Goal: Information Seeking & Learning: Learn about a topic

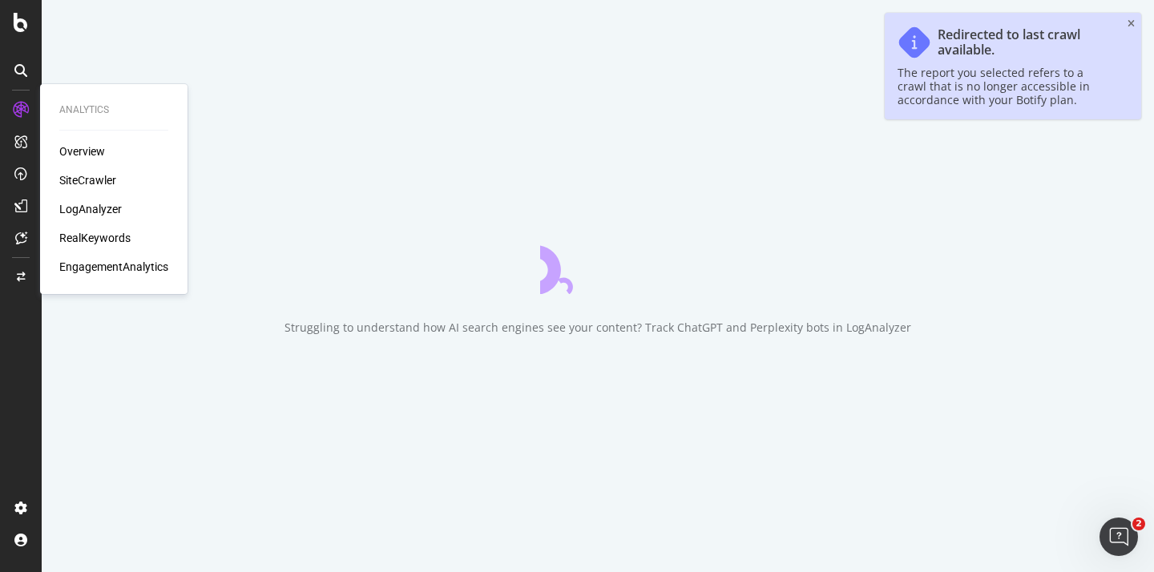
click at [78, 210] on div "LogAnalyzer" at bounding box center [90, 209] width 62 height 16
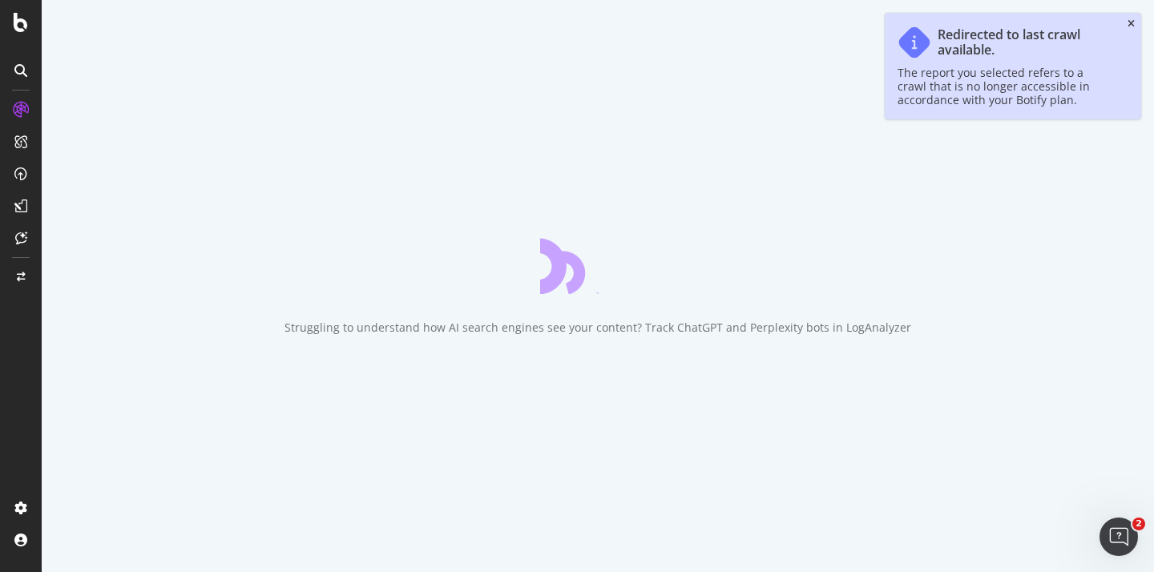
click at [1130, 23] on icon "close toast" at bounding box center [1130, 24] width 7 height 10
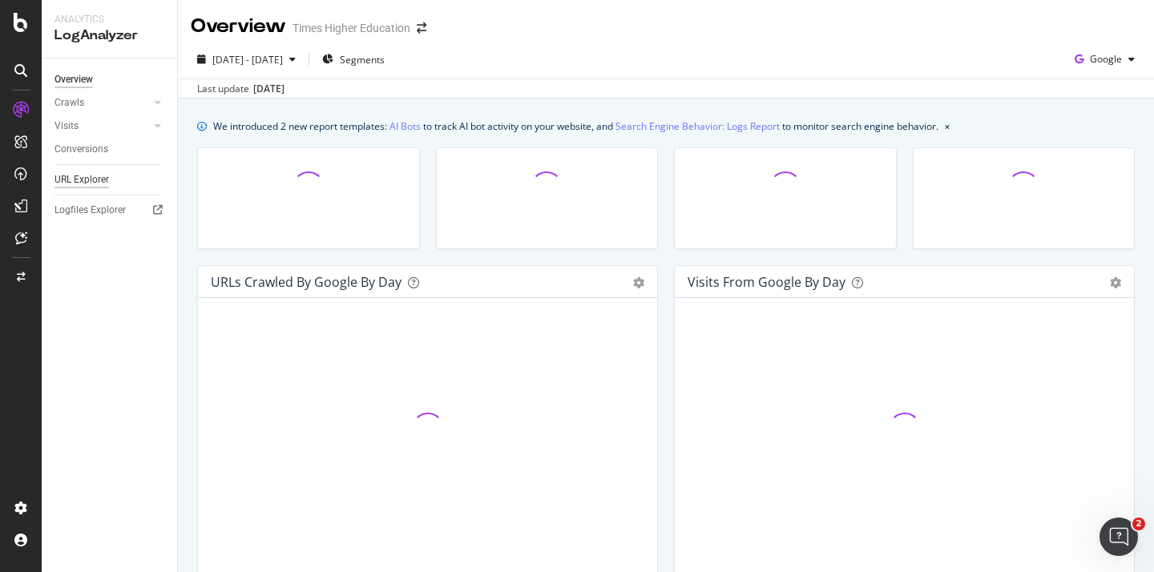
click at [91, 179] on div "URL Explorer" at bounding box center [81, 179] width 54 height 17
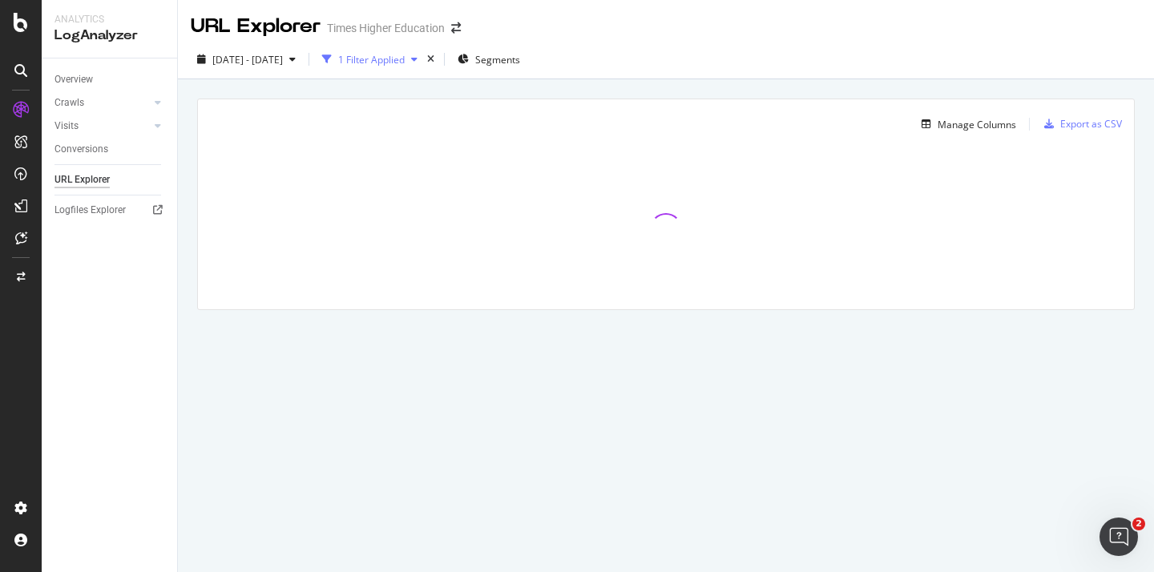
click at [405, 60] on div "1 Filter Applied" at bounding box center [371, 60] width 66 height 14
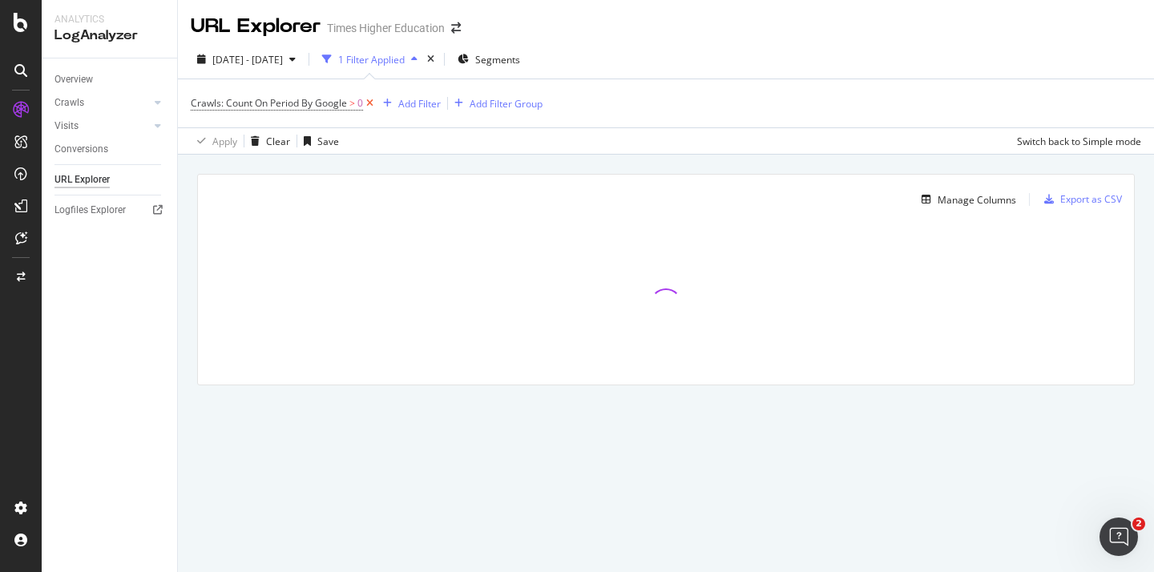
click at [367, 101] on icon at bounding box center [370, 103] width 14 height 16
click at [236, 103] on div "Add Filter" at bounding box center [233, 103] width 42 height 14
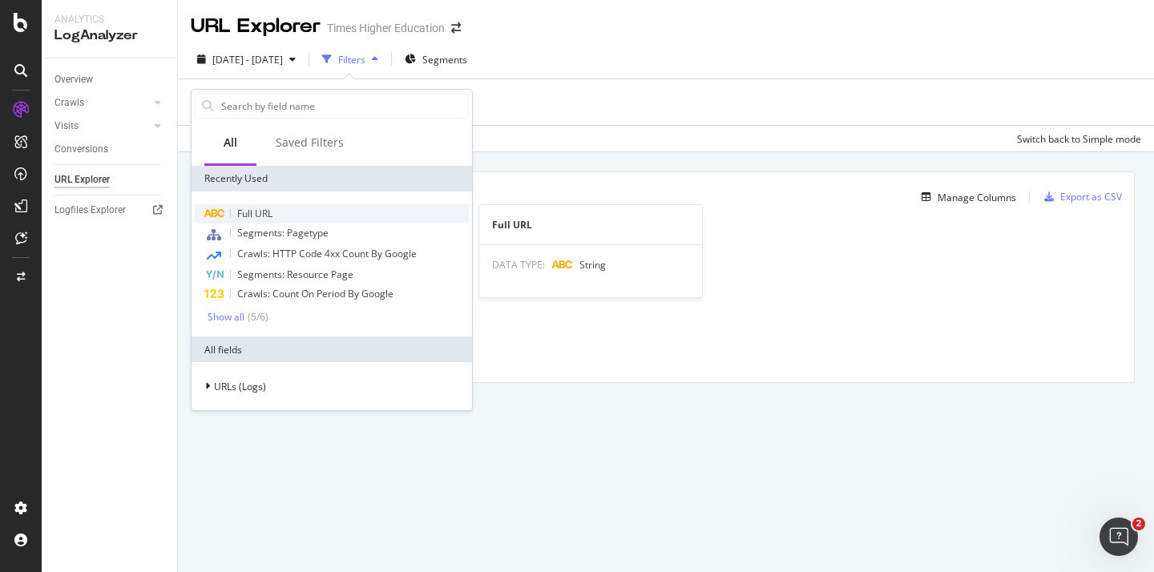
click at [248, 214] on span "Full URL" at bounding box center [254, 214] width 35 height 14
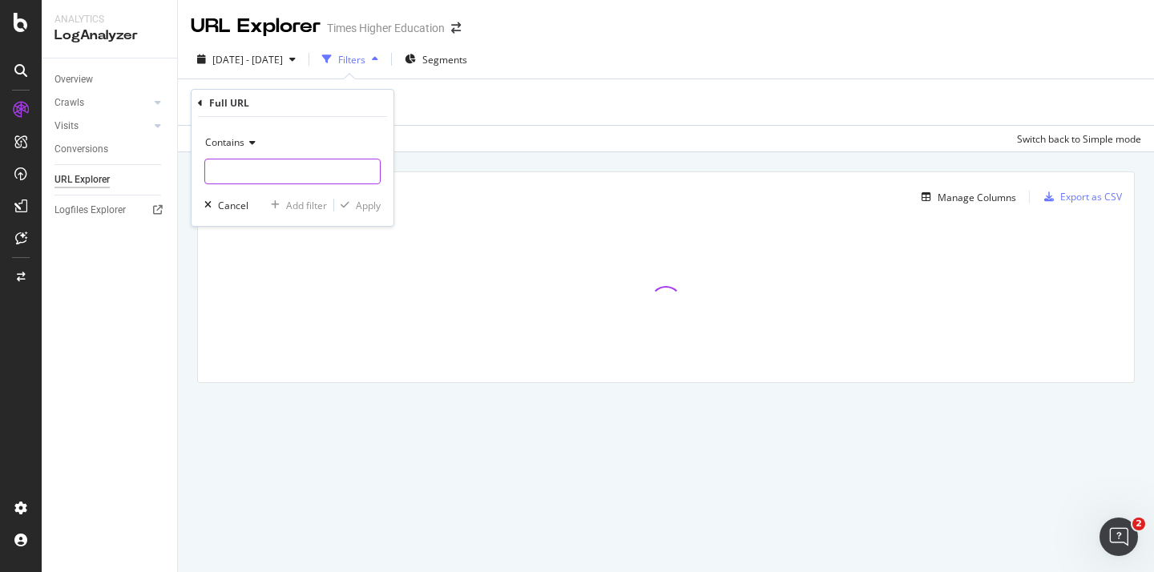
click at [244, 174] on input "text" at bounding box center [292, 172] width 175 height 26
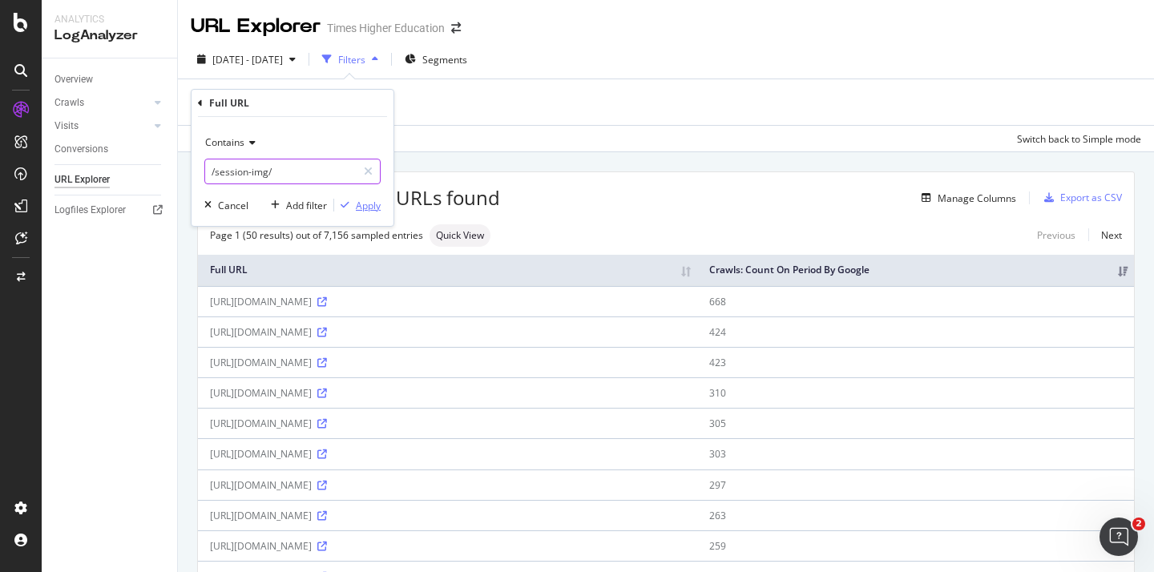
type input "/session-img/"
click at [363, 203] on div "Apply" at bounding box center [368, 206] width 25 height 14
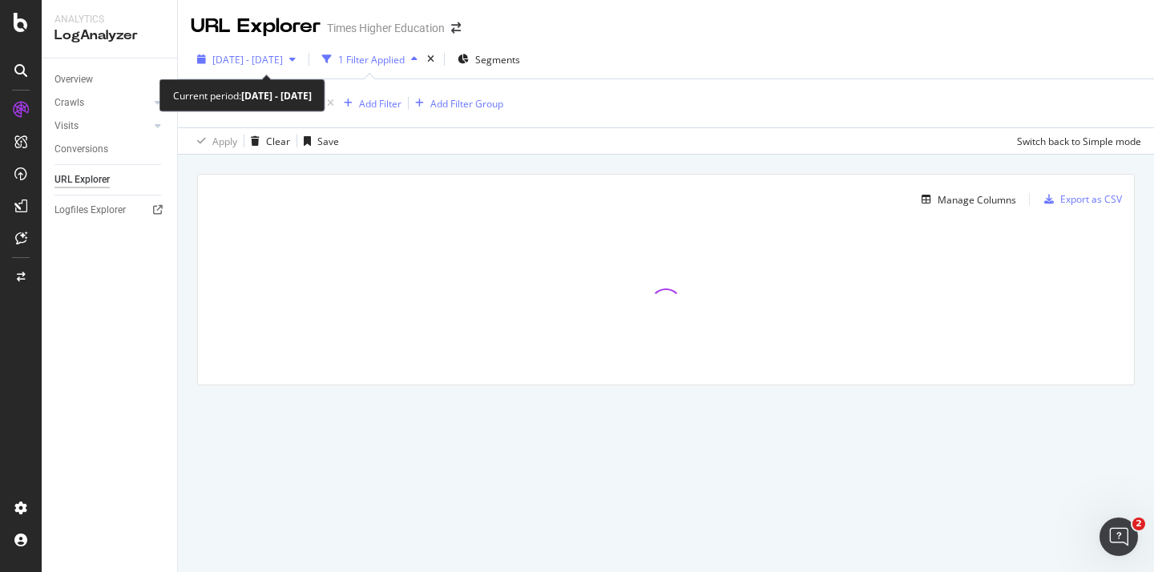
click at [256, 57] on span "2025 Aug. 11th - Sep. 9th" at bounding box center [247, 60] width 70 height 14
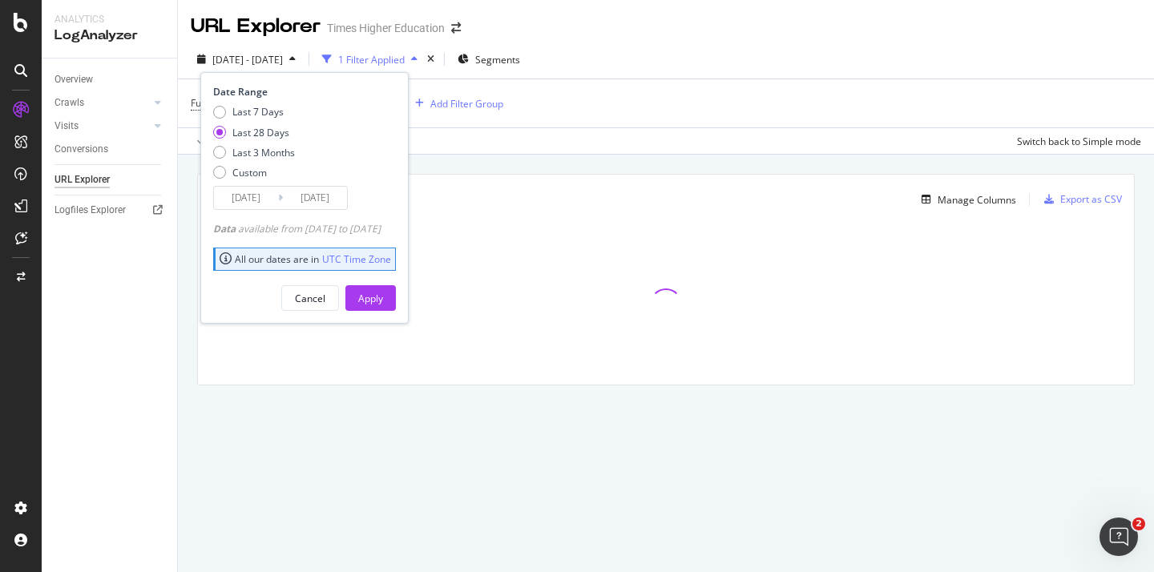
click at [699, 55] on div "2025 Aug. 11th - Sep. 9th 1 Filter Applied Segments Date Range Last 7 Days Last…" at bounding box center [666, 62] width 976 height 32
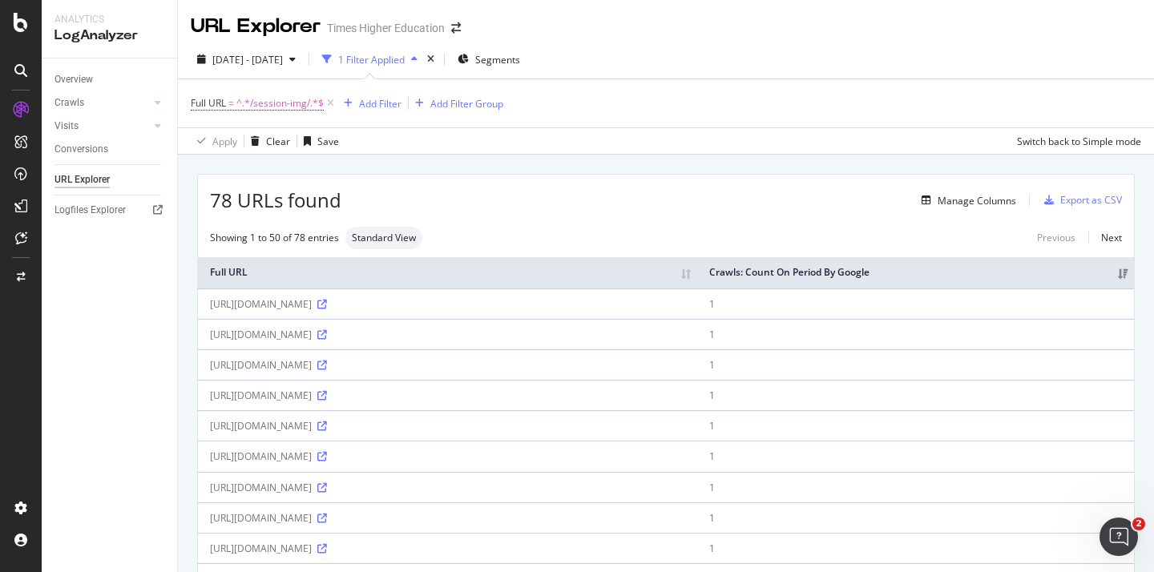
click at [960, 266] on th "Crawls: Count On Period By Google" at bounding box center [915, 272] width 437 height 31
click at [327, 304] on icon at bounding box center [322, 305] width 10 height 10
click at [70, 81] on div "Overview" at bounding box center [73, 79] width 38 height 17
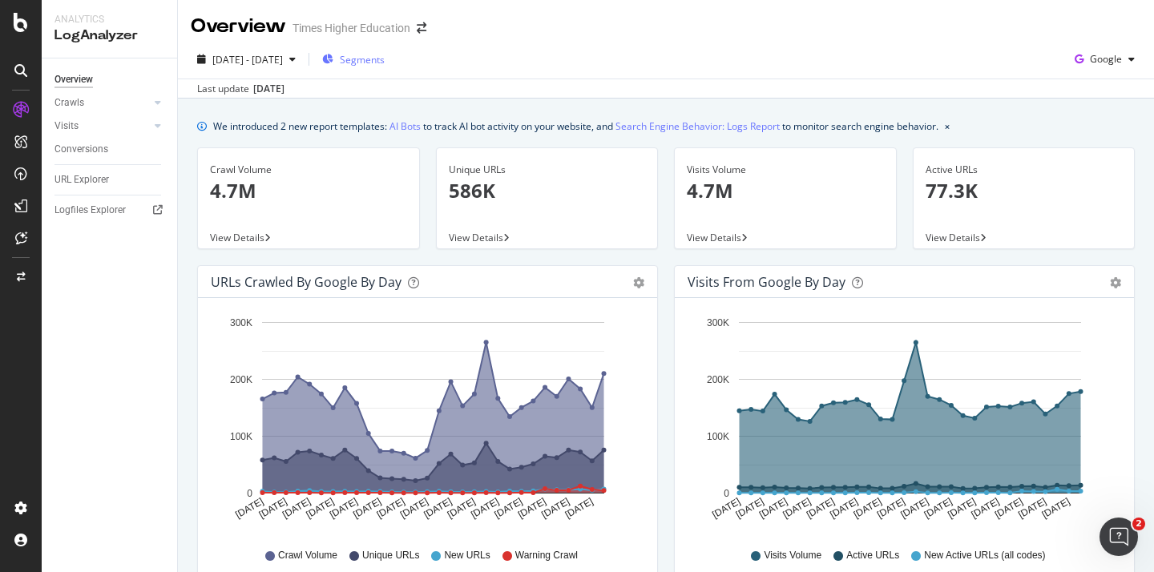
click at [385, 61] on span "Segments" at bounding box center [362, 60] width 45 height 14
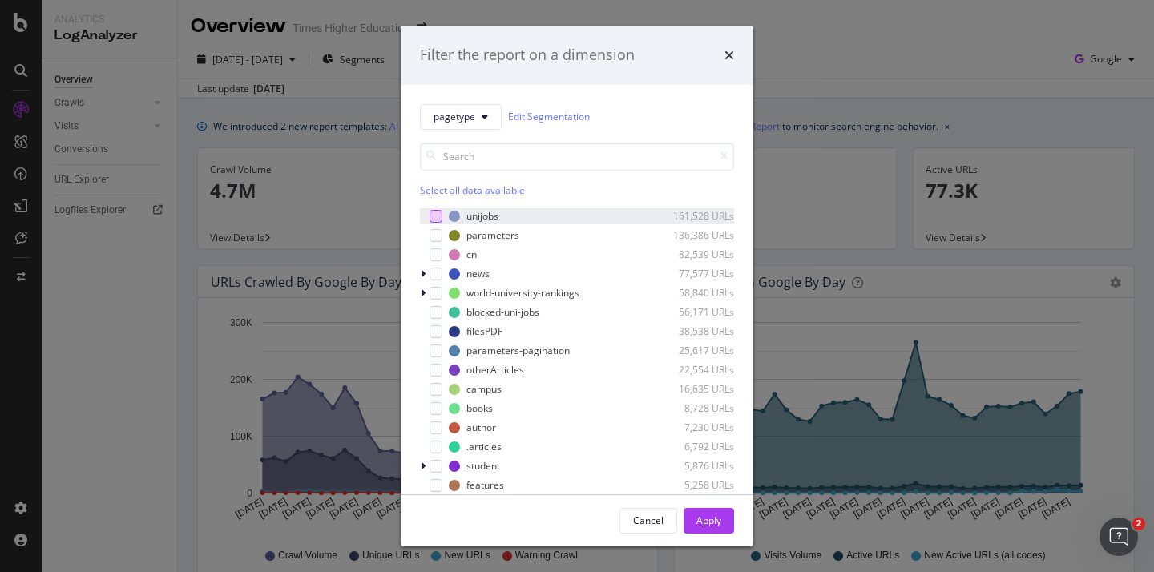
click at [436, 216] on div "modal" at bounding box center [435, 216] width 13 height 13
click at [703, 518] on div "Apply" at bounding box center [708, 520] width 25 height 14
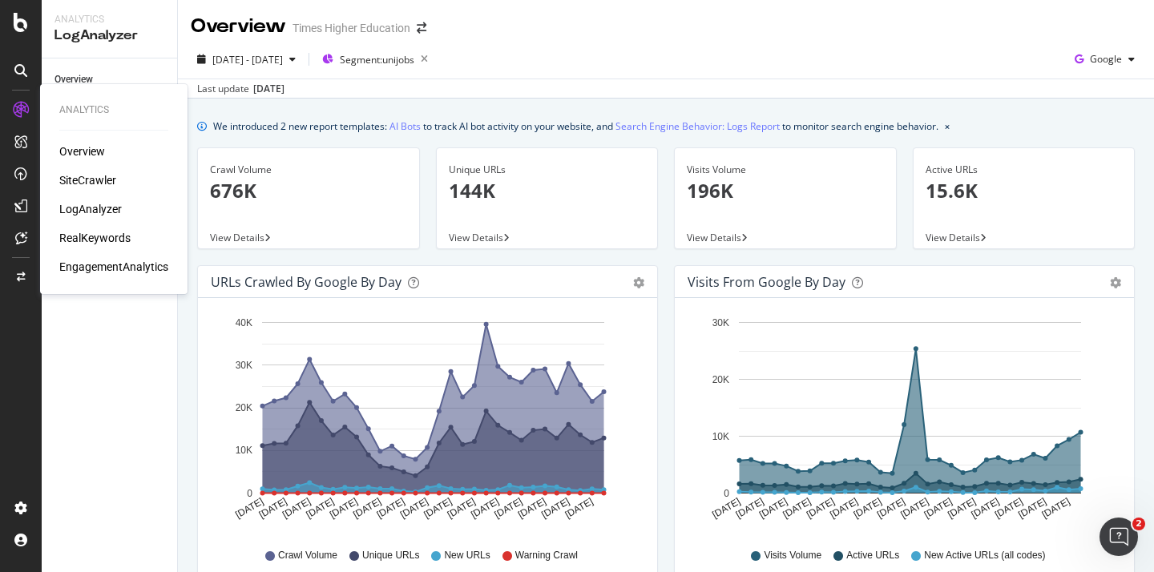
click at [83, 177] on div "SiteCrawler" at bounding box center [87, 180] width 57 height 16
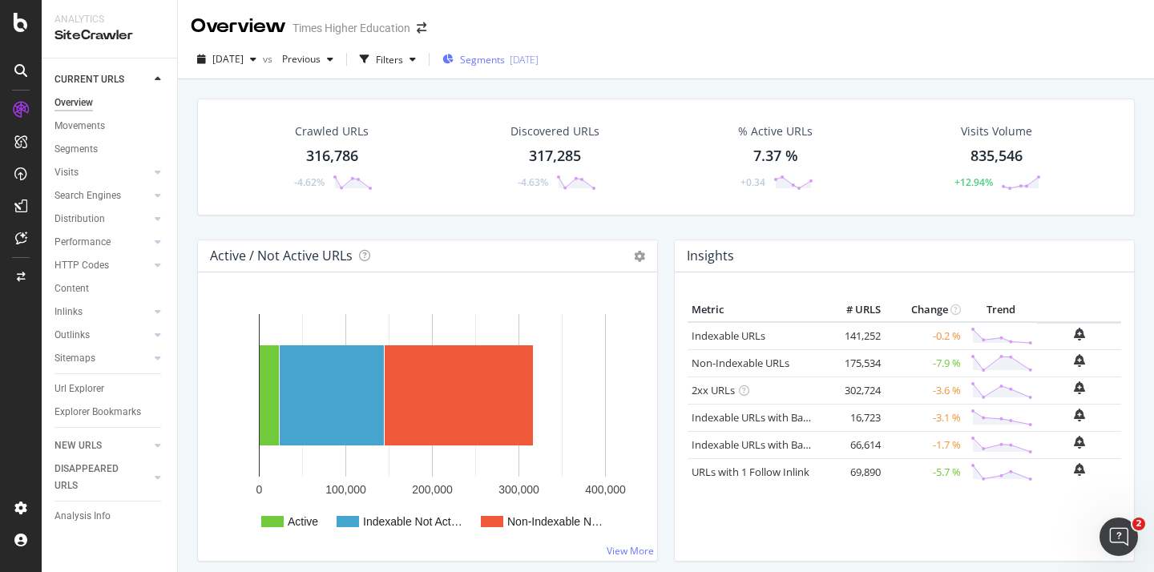
click at [505, 59] on span "Segments" at bounding box center [482, 60] width 45 height 14
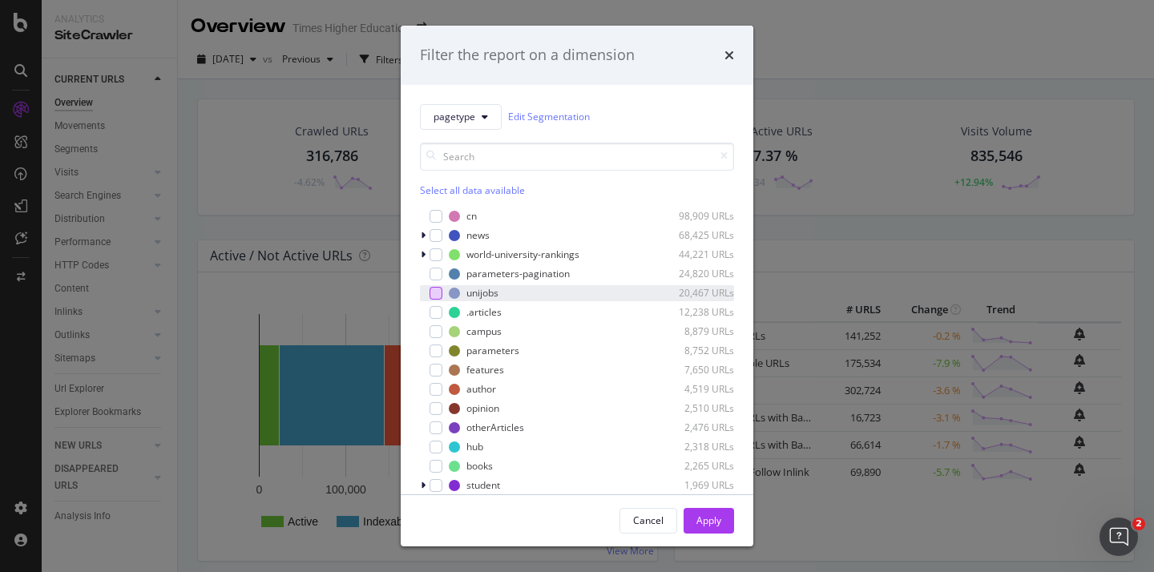
click at [433, 292] on div "modal" at bounding box center [435, 293] width 13 height 13
click at [707, 522] on div "Apply" at bounding box center [708, 520] width 25 height 14
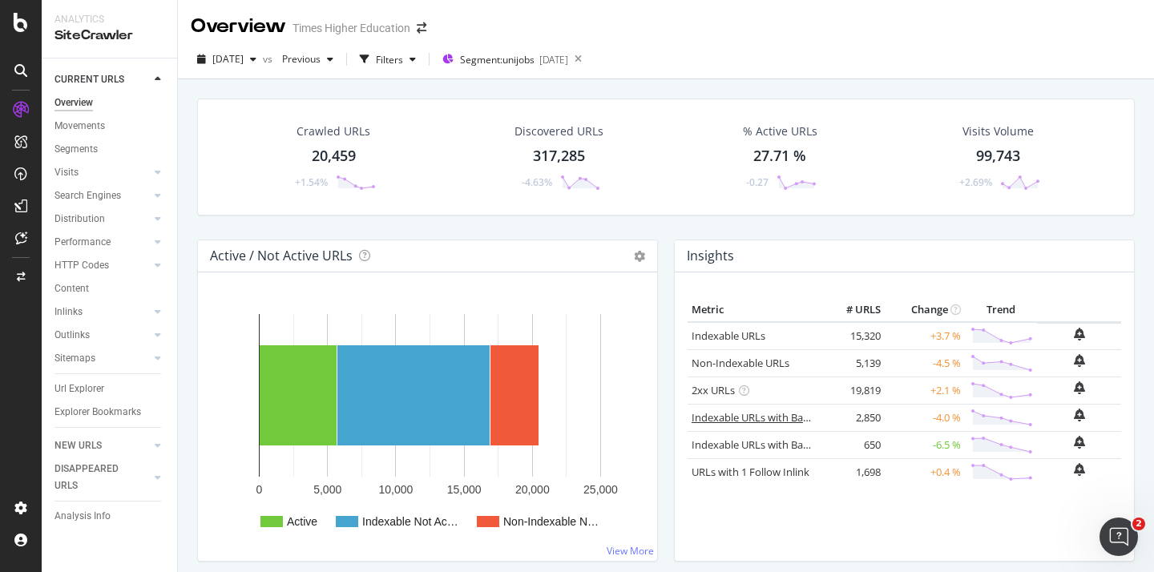
click at [733, 419] on link "Indexable URLs with Bad H1" at bounding box center [758, 417] width 134 height 14
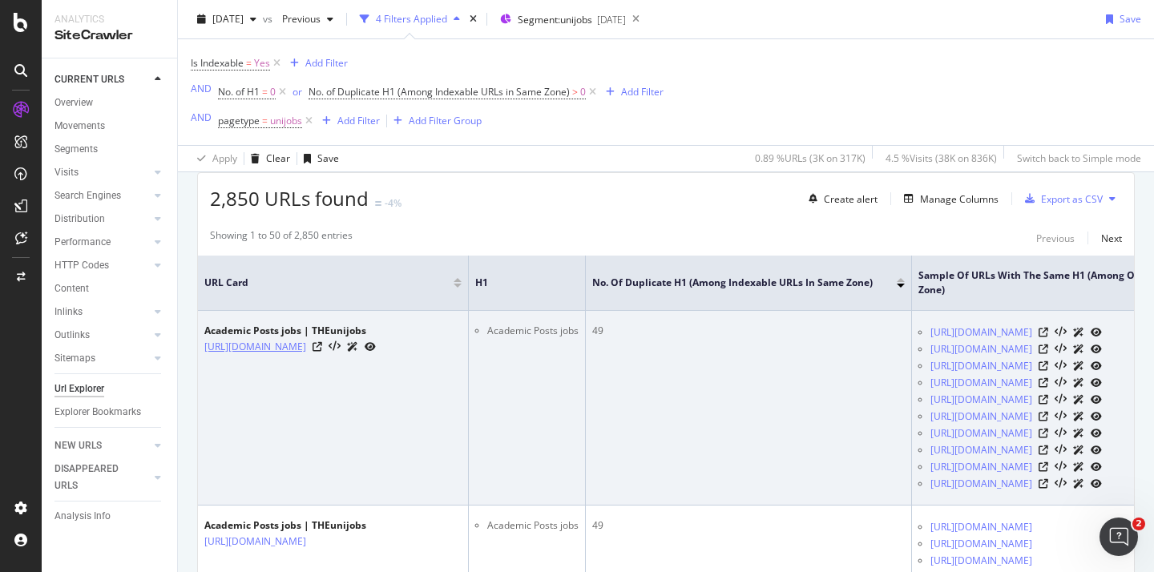
click at [306, 352] on link "https://www.timeshighereducation.com/unijobs/listings/academic-posts/26/" at bounding box center [255, 347] width 102 height 16
click at [322, 352] on icon at bounding box center [317, 347] width 10 height 10
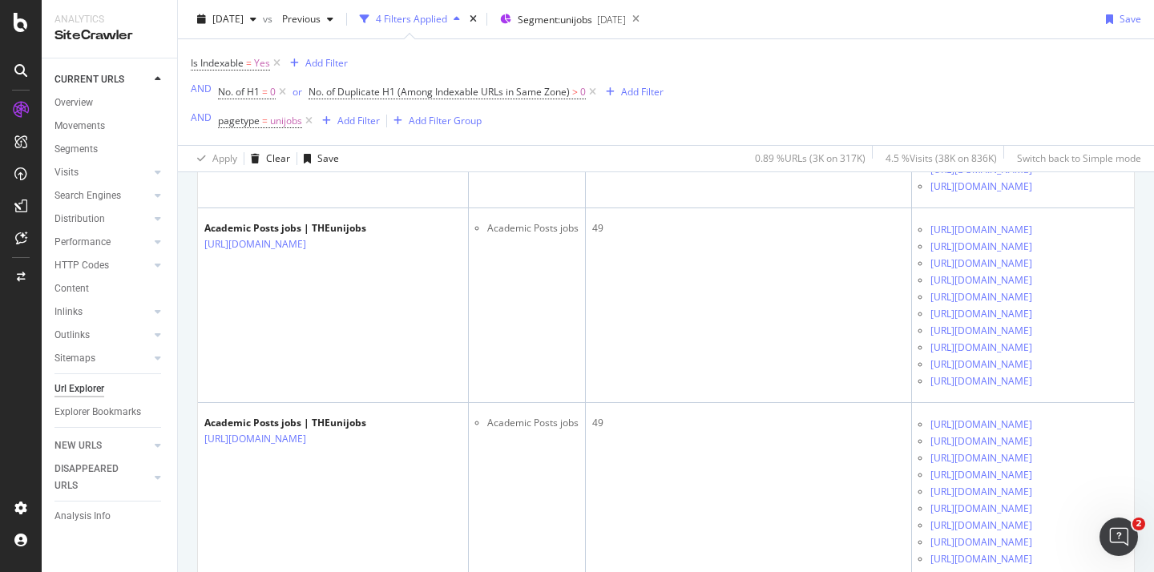
scroll to position [1041, 0]
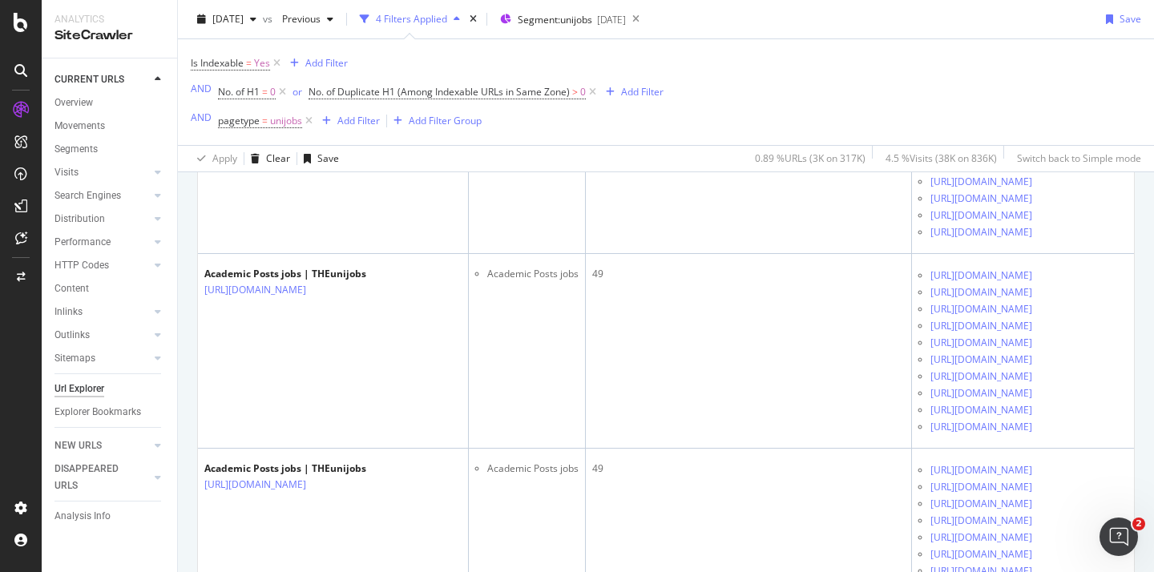
scroll to position [717, 0]
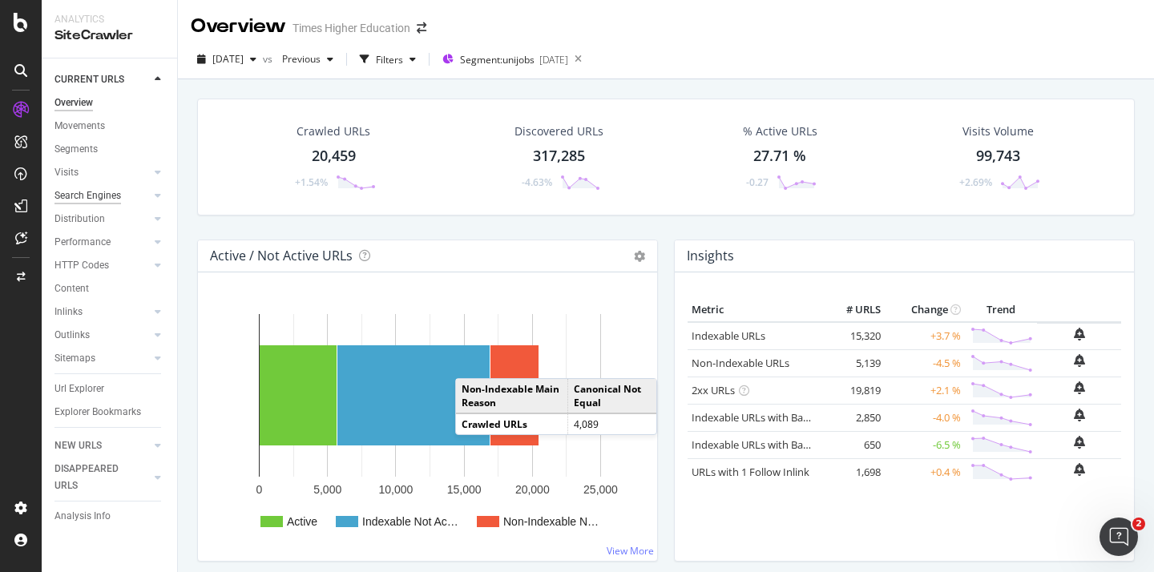
click at [104, 195] on div "Search Engines" at bounding box center [87, 195] width 66 height 17
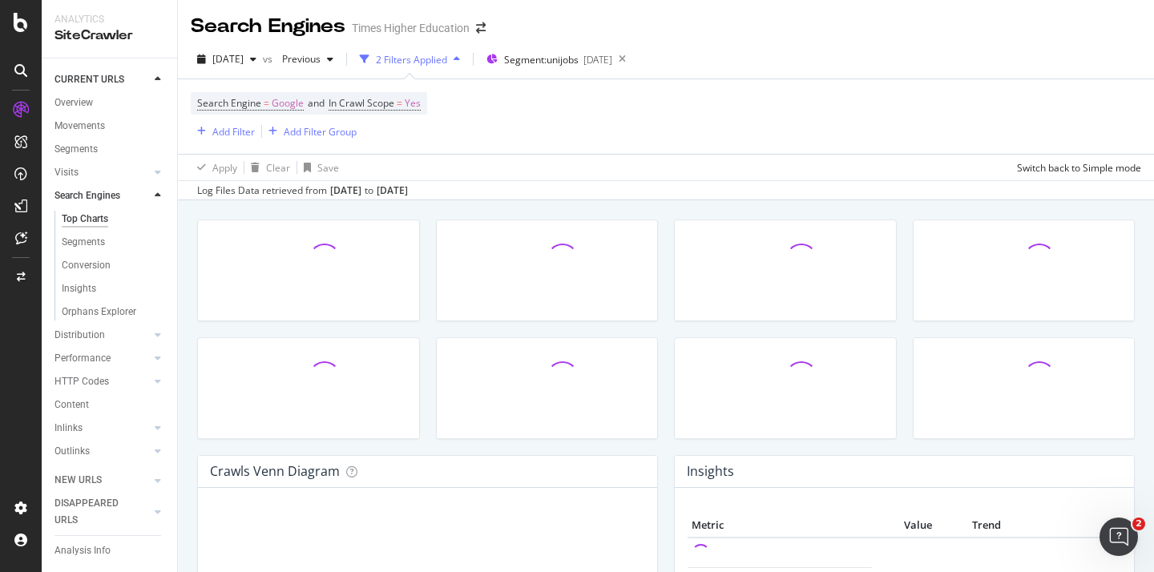
click at [81, 245] on div "Segments" at bounding box center [83, 242] width 43 height 17
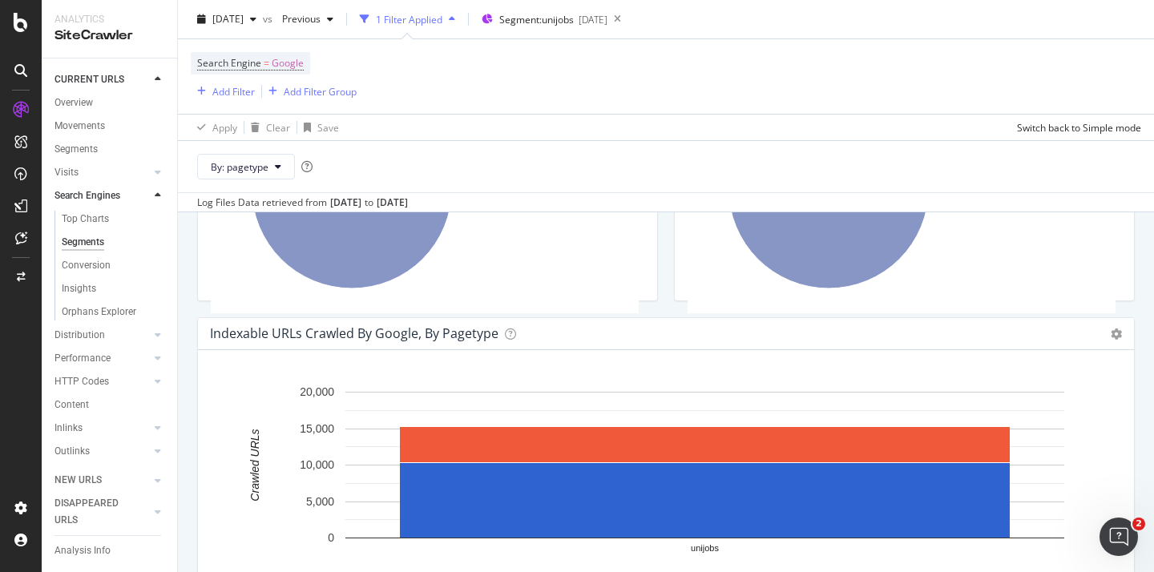
scroll to position [109, 0]
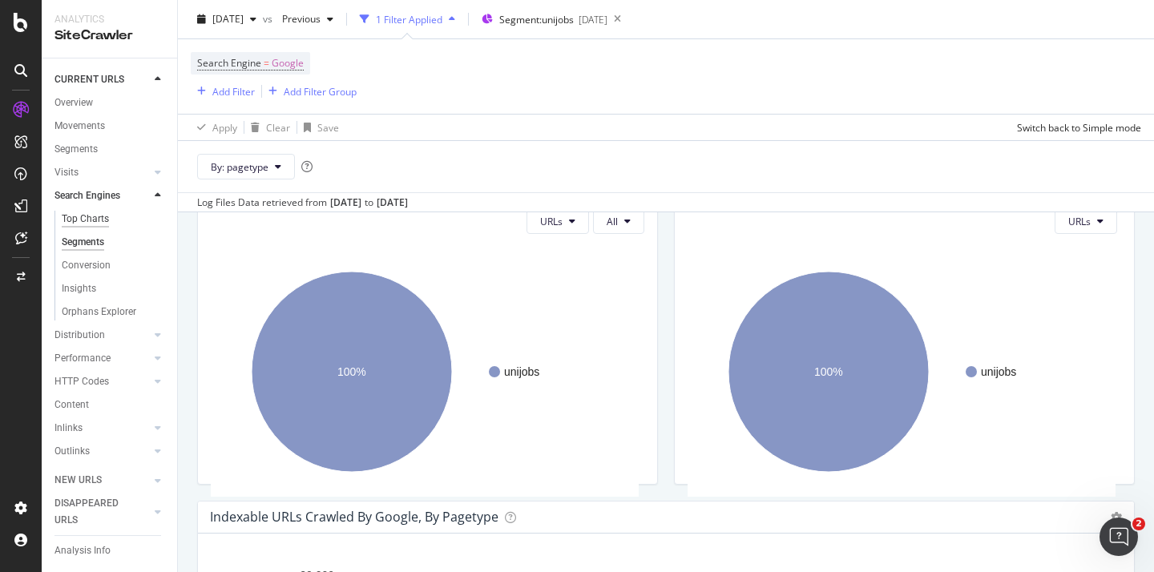
click at [86, 213] on div "Top Charts" at bounding box center [85, 219] width 47 height 17
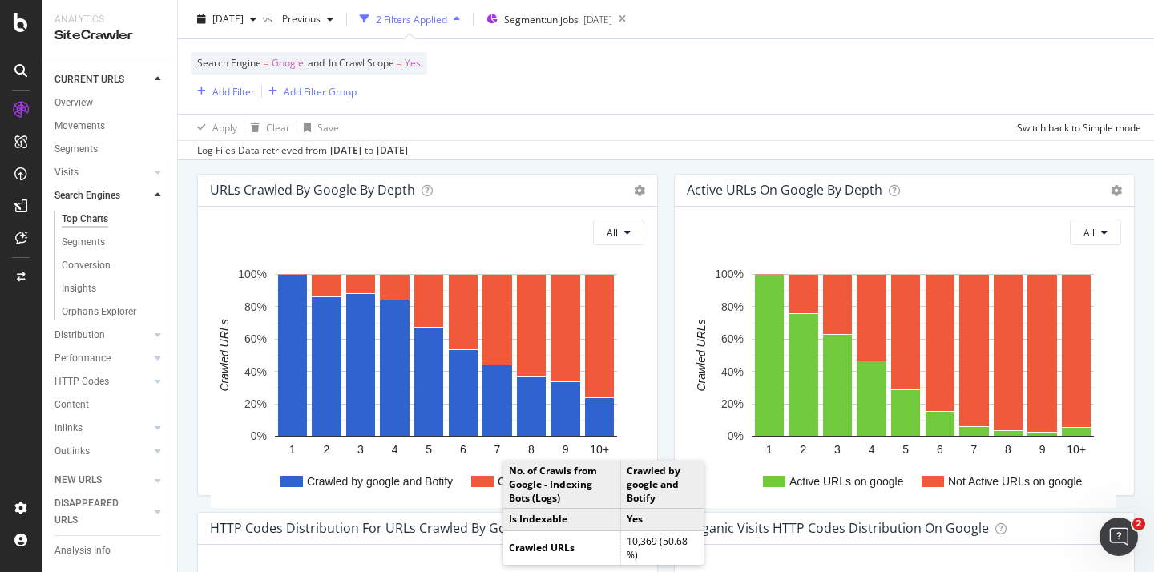
scroll to position [962, 0]
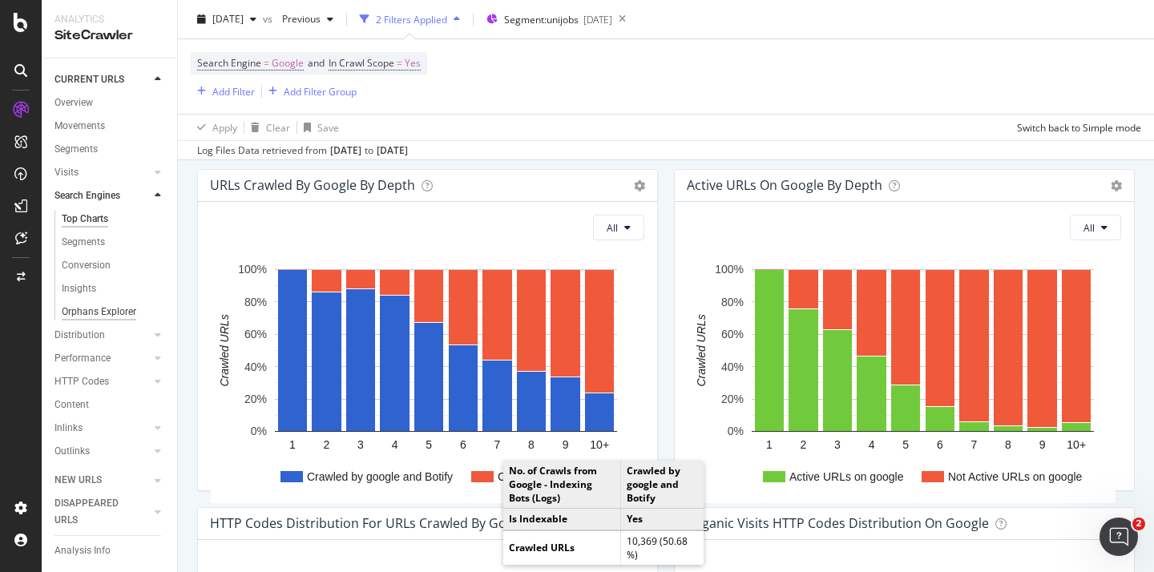
click at [90, 309] on div "Orphans Explorer" at bounding box center [99, 312] width 75 height 17
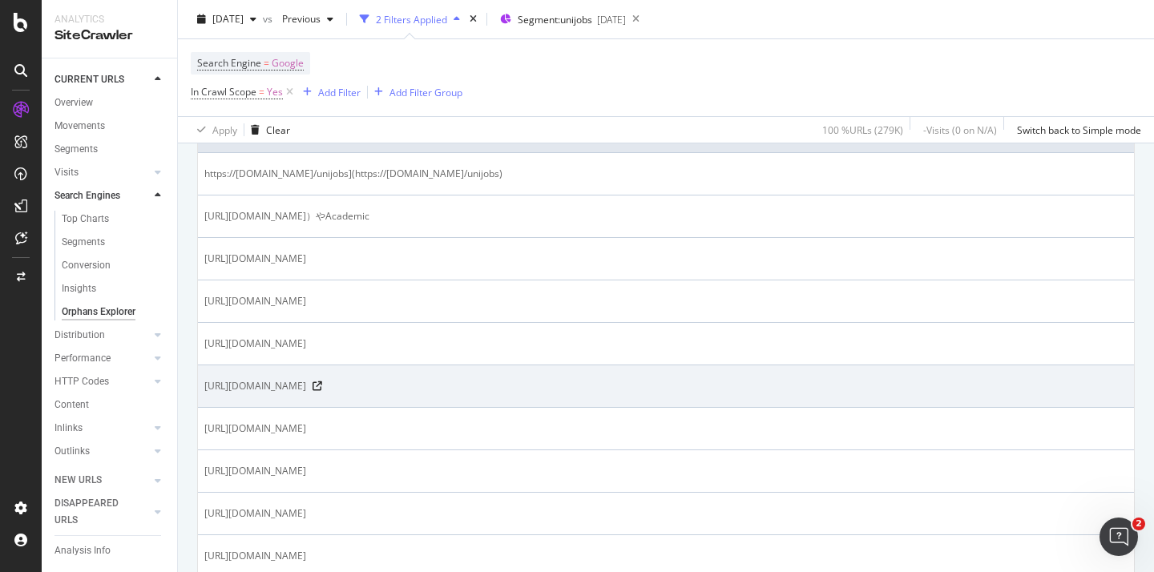
scroll to position [418, 0]
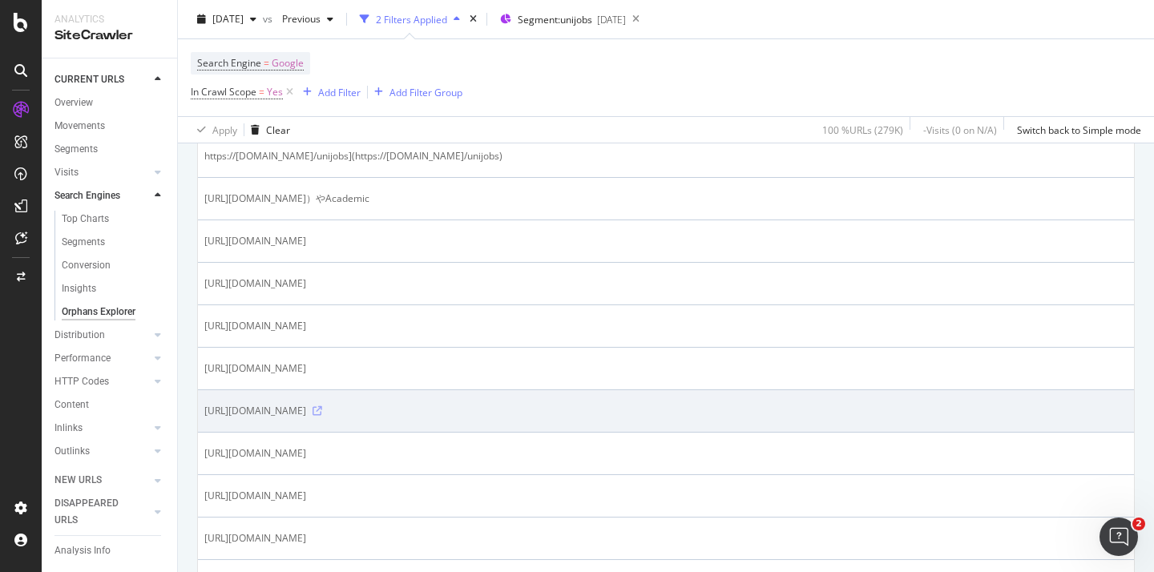
click at [322, 409] on icon at bounding box center [317, 411] width 10 height 10
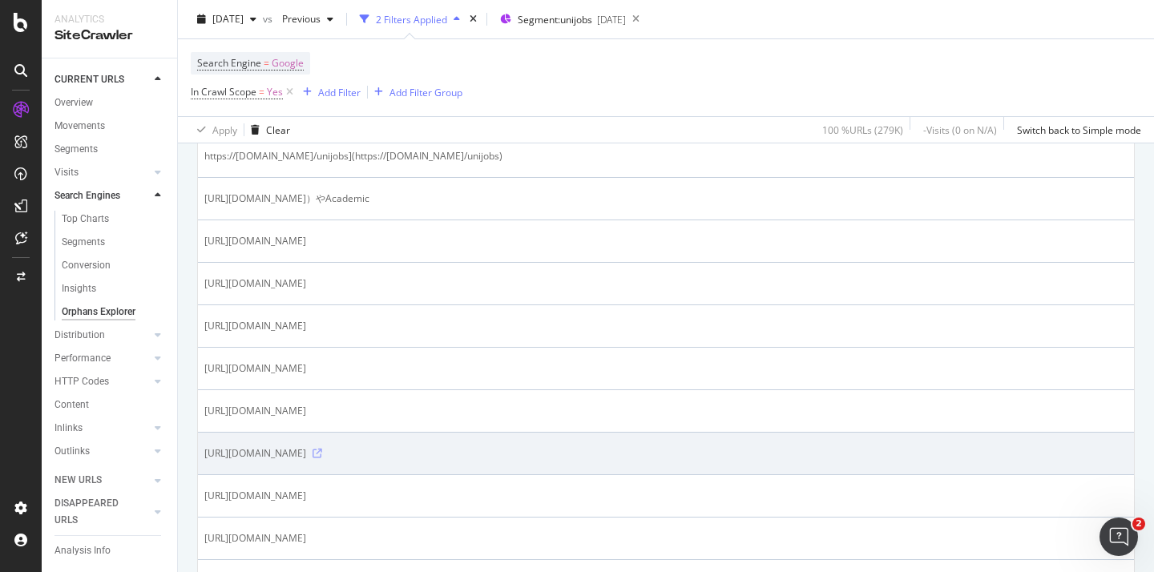
click at [322, 452] on icon at bounding box center [317, 454] width 10 height 10
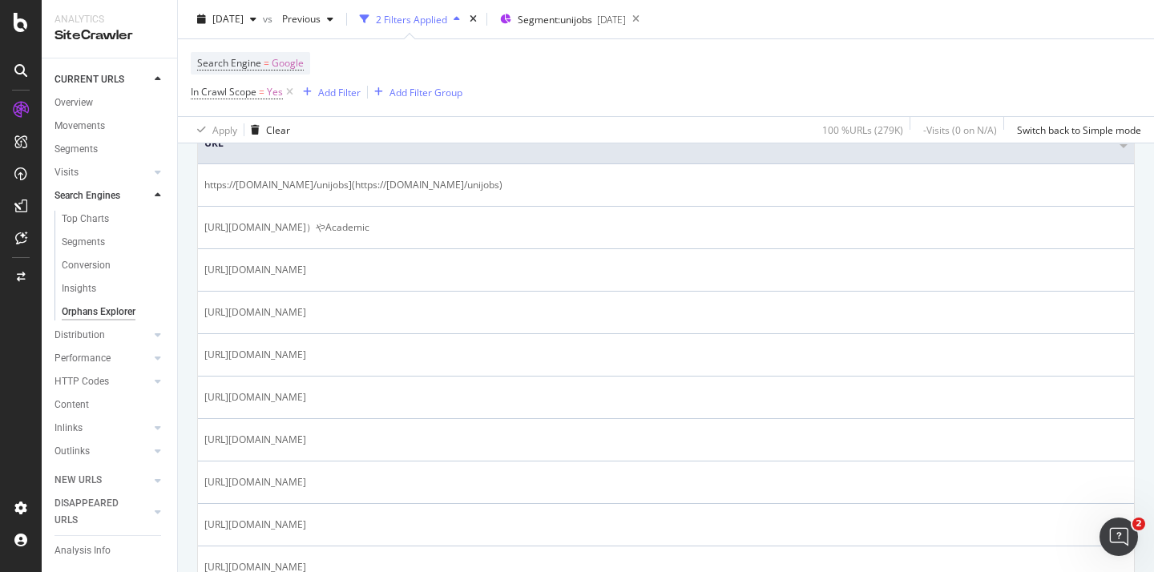
scroll to position [369, 0]
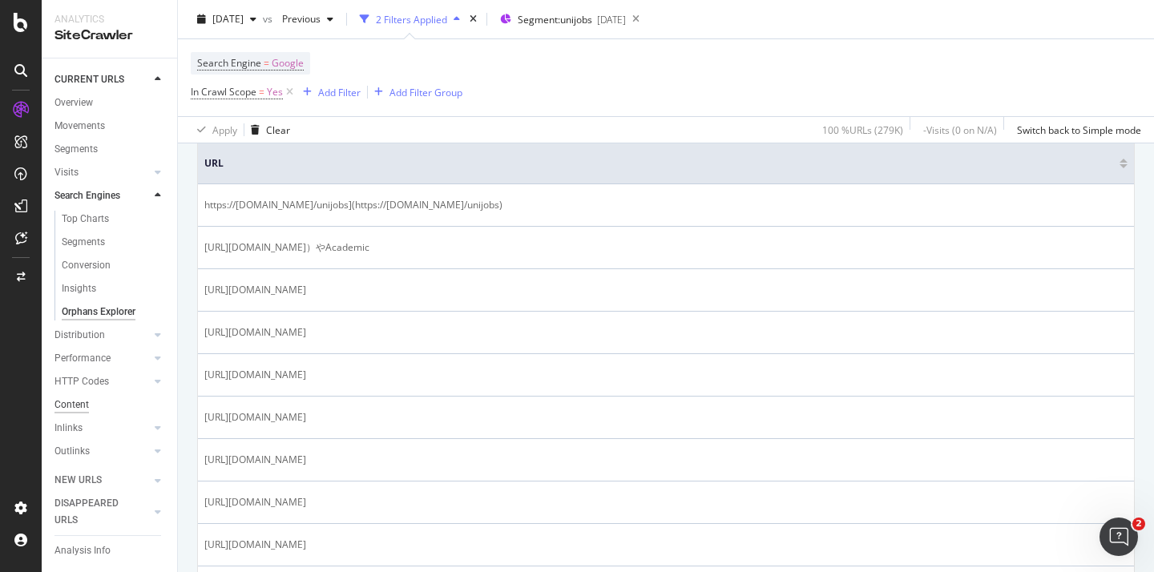
click at [75, 405] on div "Content" at bounding box center [71, 405] width 34 height 17
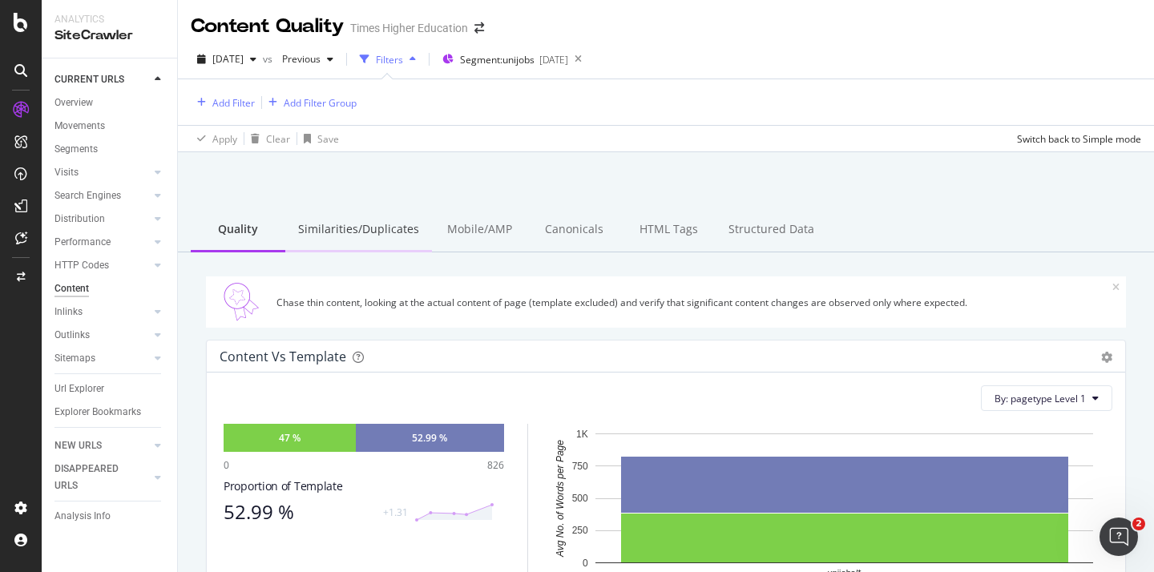
click at [351, 224] on div "Similarities/Duplicates" at bounding box center [358, 230] width 147 height 44
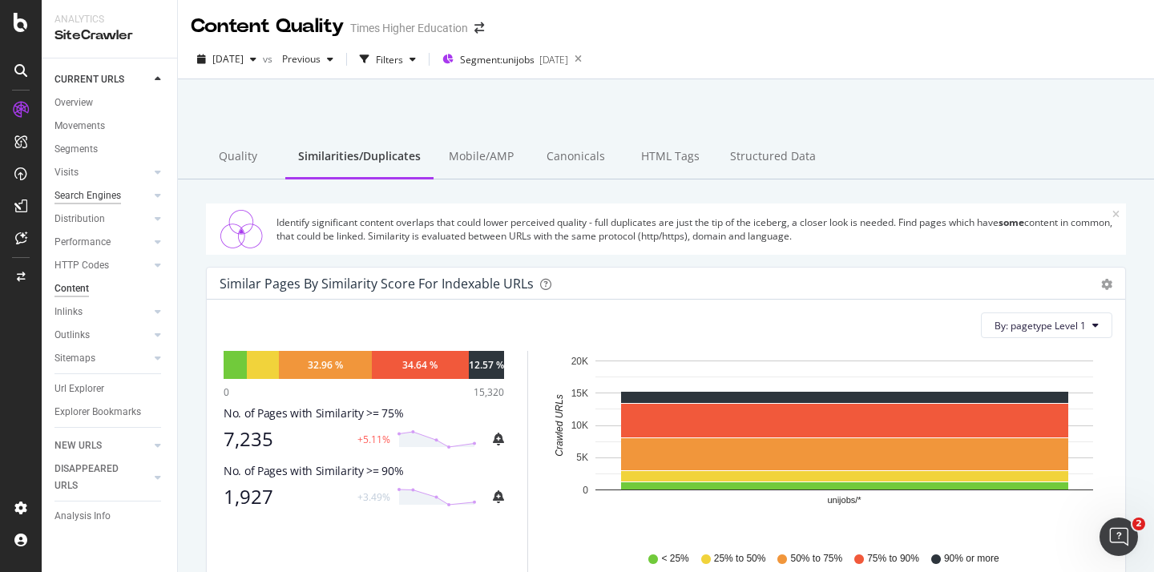
click at [70, 195] on div "Search Engines" at bounding box center [87, 195] width 66 height 17
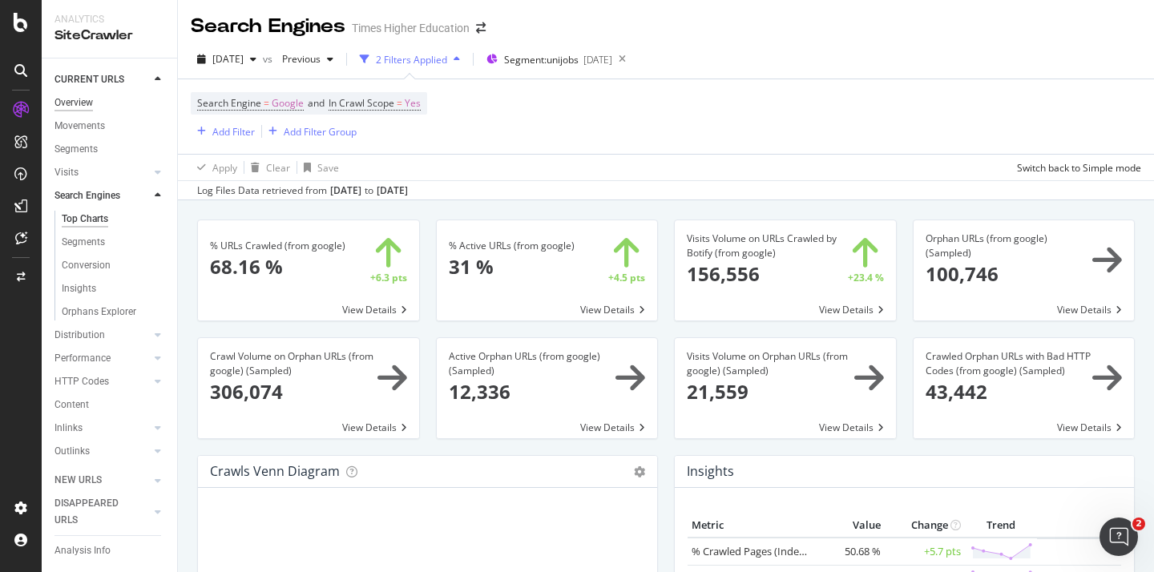
click at [79, 97] on div "Overview" at bounding box center [73, 103] width 38 height 17
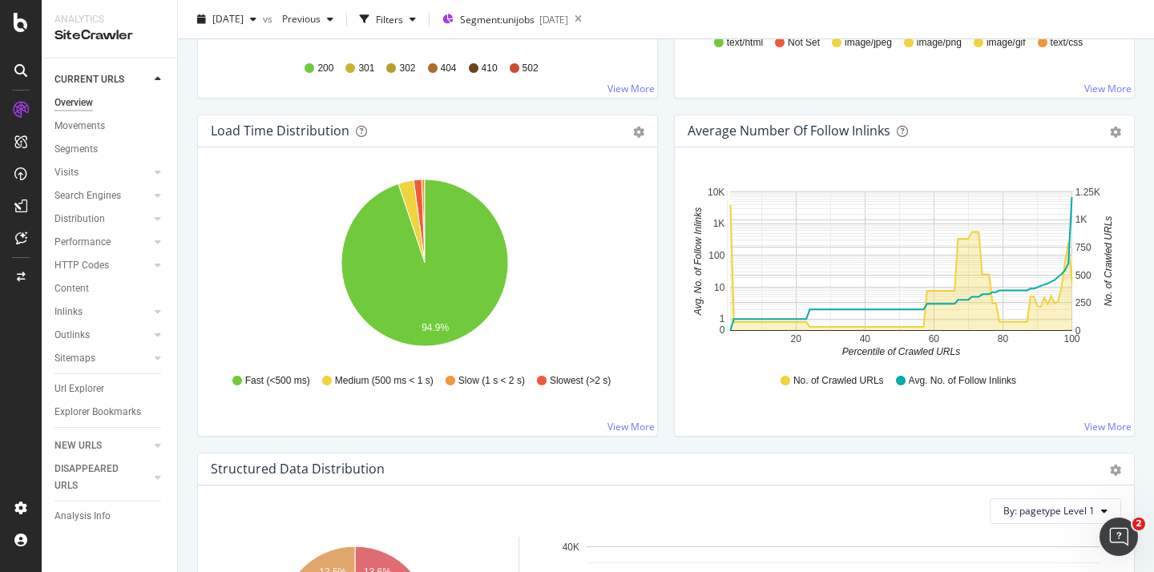
scroll to position [1115, 0]
